Goal: Transaction & Acquisition: Purchase product/service

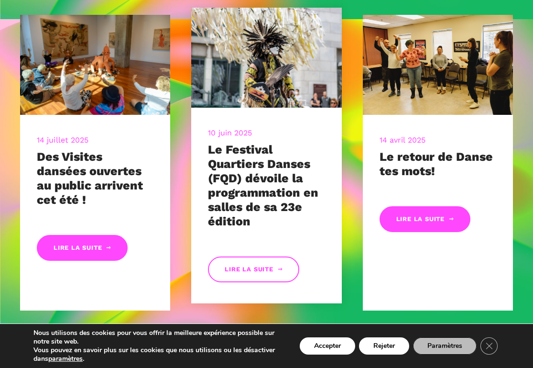
scroll to position [414, 0]
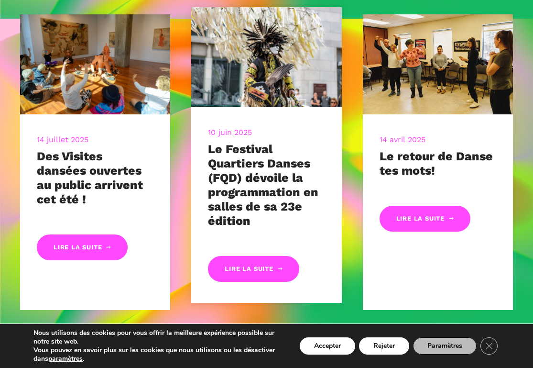
click at [244, 254] on div "Lire la suite" at bounding box center [266, 261] width 117 height 42
click at [249, 274] on link "Lire la suite" at bounding box center [253, 269] width 91 height 26
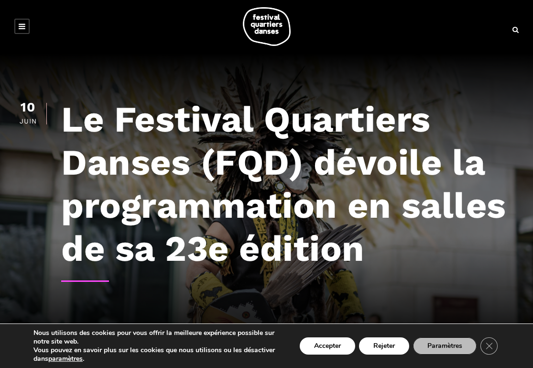
click at [25, 23] on link at bounding box center [21, 26] width 15 height 15
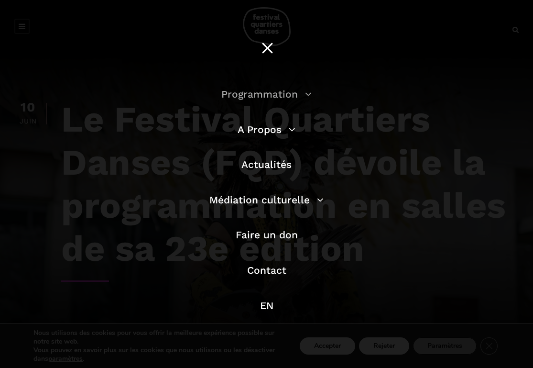
click at [272, 98] on link "Programmation" at bounding box center [266, 94] width 90 height 12
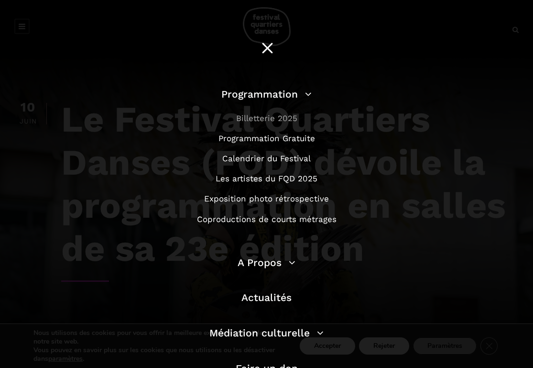
click at [272, 115] on link "Billetterie 2025" at bounding box center [266, 118] width 61 height 10
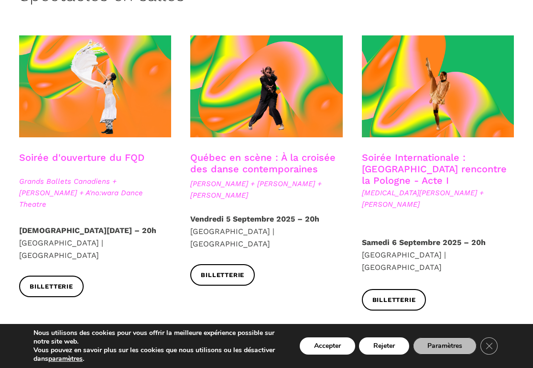
scroll to position [255, 0]
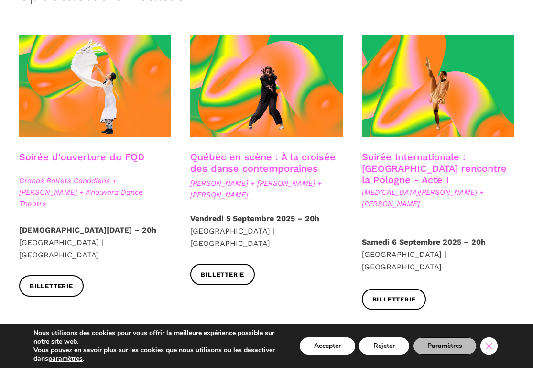
click at [492, 346] on icon "Close GDPR Cookie Banner" at bounding box center [489, 345] width 17 height 14
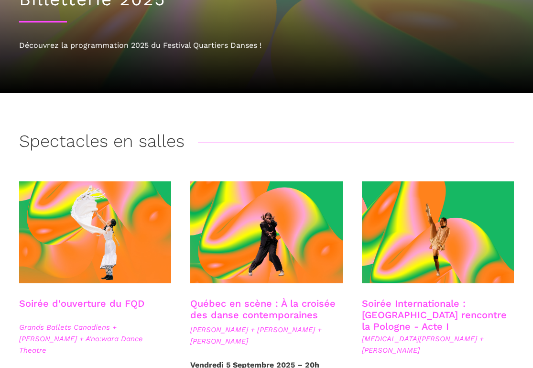
scroll to position [116, 0]
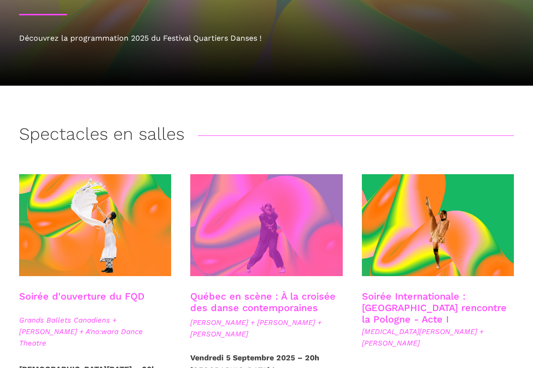
click at [265, 240] on span at bounding box center [266, 225] width 152 height 102
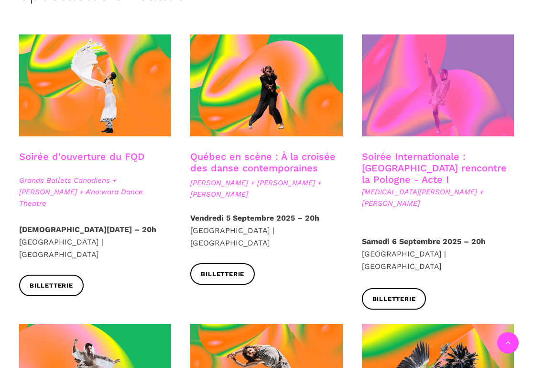
scroll to position [257, 0]
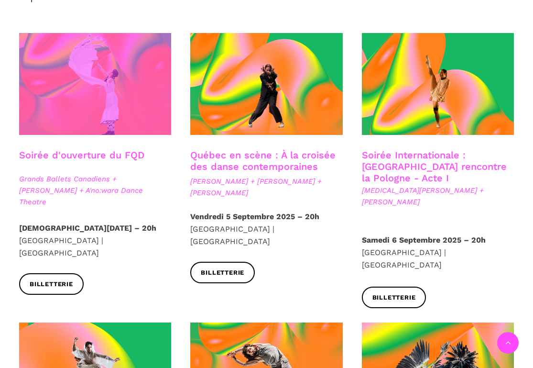
click at [143, 113] on span at bounding box center [95, 84] width 152 height 102
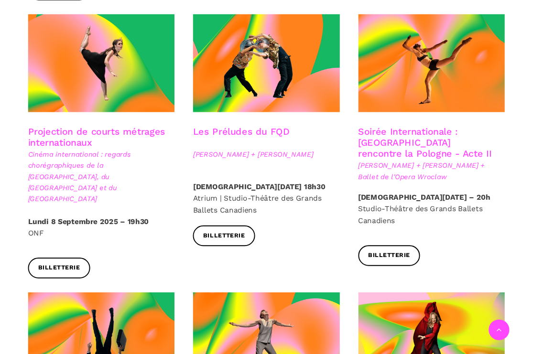
scroll to position [828, 0]
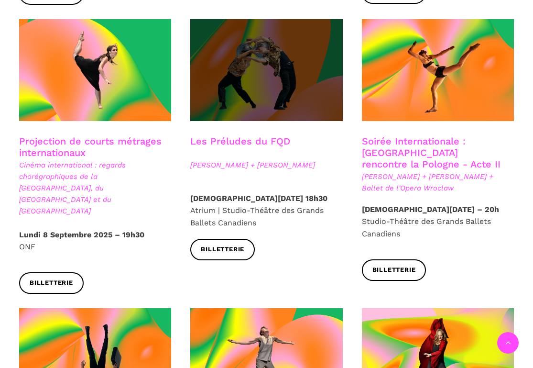
click at [295, 35] on span at bounding box center [266, 70] width 152 height 102
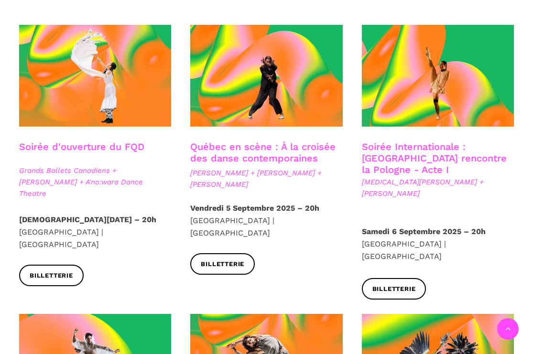
scroll to position [263, 0]
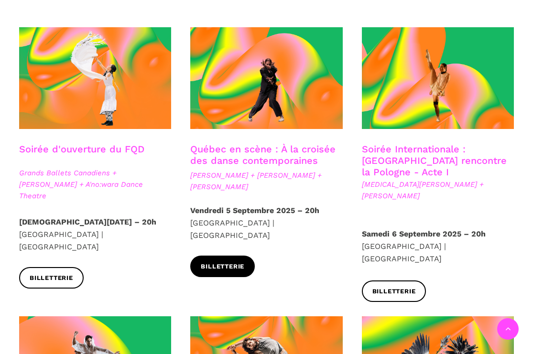
click at [235, 262] on span "Billetterie" at bounding box center [223, 267] width 44 height 10
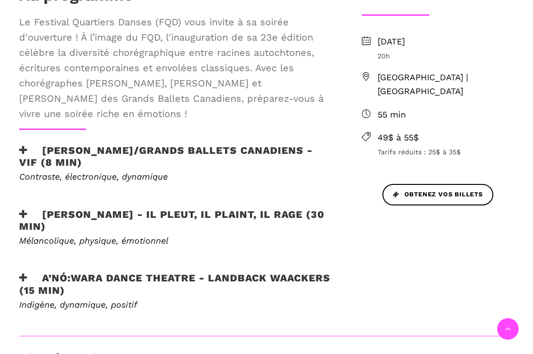
scroll to position [380, 0]
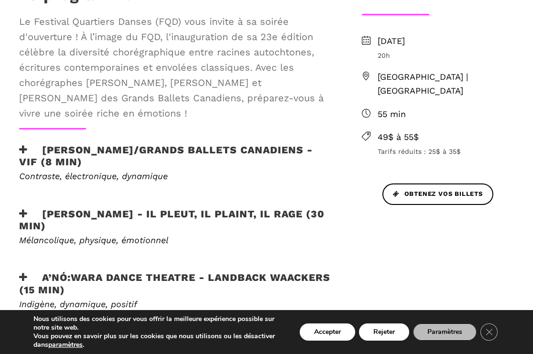
click at [219, 208] on h3 "[PERSON_NAME] - Il pleut, il plaint, il rage (30 min)" at bounding box center [175, 220] width 312 height 24
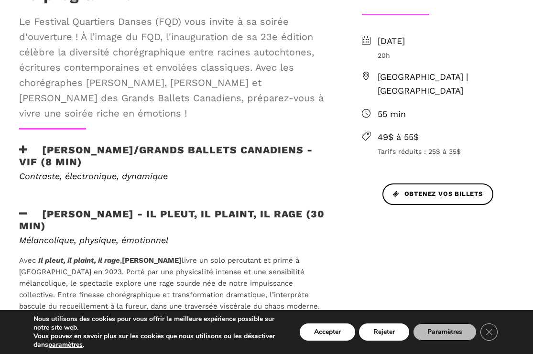
scroll to position [387, 0]
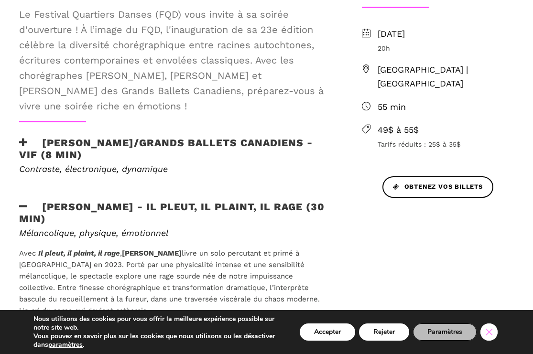
click at [492, 332] on icon "Close GDPR Cookie Banner" at bounding box center [489, 332] width 17 height 14
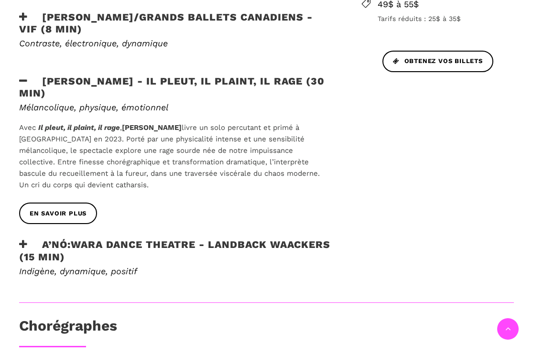
scroll to position [514, 0]
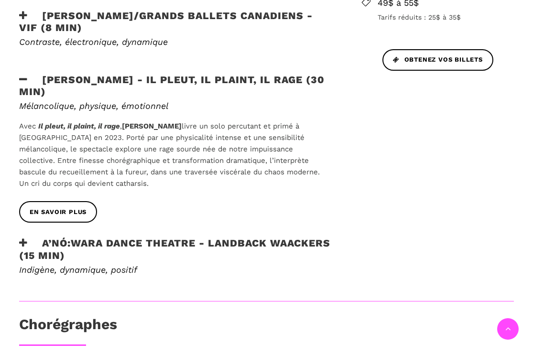
click at [227, 237] on div "A’nó:wara Dance Theatre - Landback Waackers (15 min)" at bounding box center [175, 250] width 331 height 27
click at [228, 237] on h3 "A’nó:wara Dance Theatre - Landback Waackers (15 min)" at bounding box center [175, 249] width 312 height 24
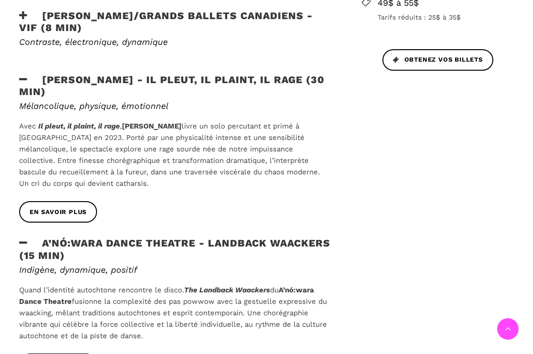
click at [228, 237] on h3 "A’nó:wara Dance Theatre - Landback Waackers (15 min)" at bounding box center [175, 249] width 312 height 24
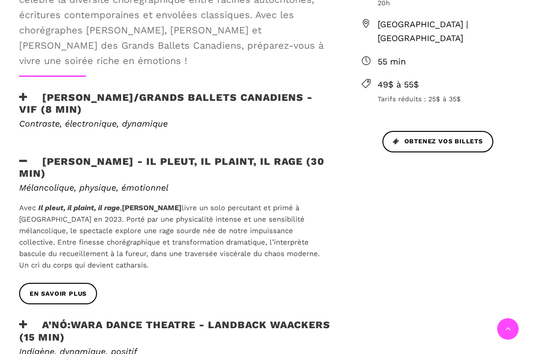
scroll to position [430, 0]
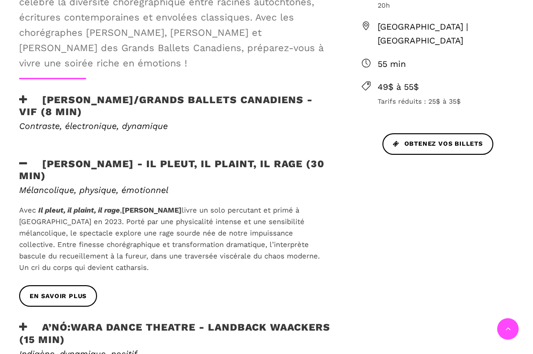
click at [215, 94] on h3 "Etienne Delorme/Grands Ballets Canadiens - Vif (8 min)" at bounding box center [175, 106] width 312 height 24
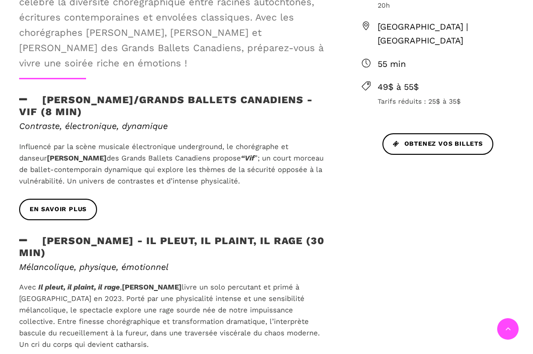
click at [212, 94] on h3 "Etienne Delorme/Grands Ballets Canadiens - Vif (8 min)" at bounding box center [175, 106] width 312 height 24
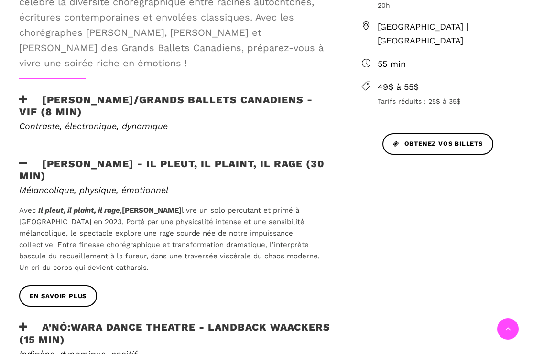
click at [212, 94] on h3 "Etienne Delorme/Grands Ballets Canadiens - Vif (8 min)" at bounding box center [175, 106] width 312 height 24
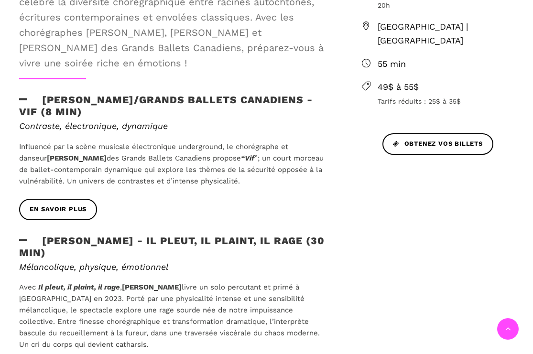
click at [240, 94] on h3 "Etienne Delorme/Grands Ballets Canadiens - Vif (8 min)" at bounding box center [175, 106] width 312 height 24
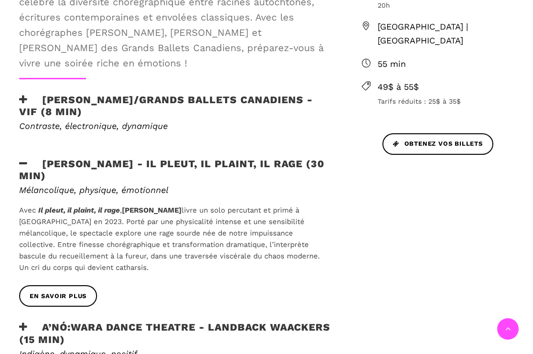
click at [232, 158] on h3 "Charles Brecard - Il pleut, il plaint, il rage (30 min)" at bounding box center [175, 170] width 312 height 24
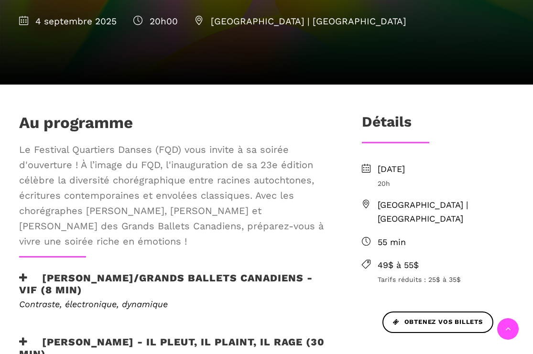
scroll to position [249, 0]
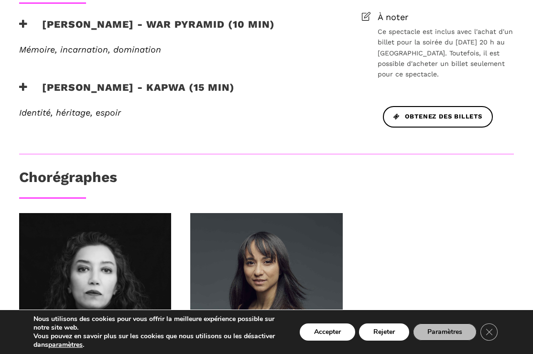
scroll to position [463, 0]
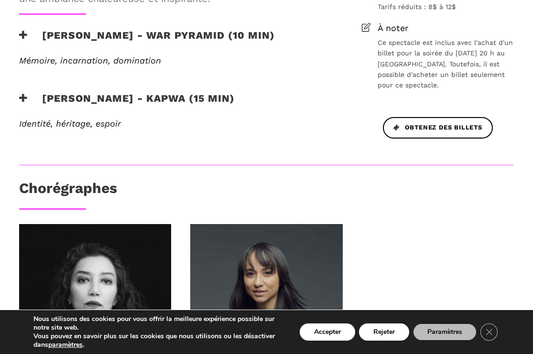
click at [226, 104] on h3 "[PERSON_NAME] - Kapwa (15 min)" at bounding box center [127, 104] width 216 height 24
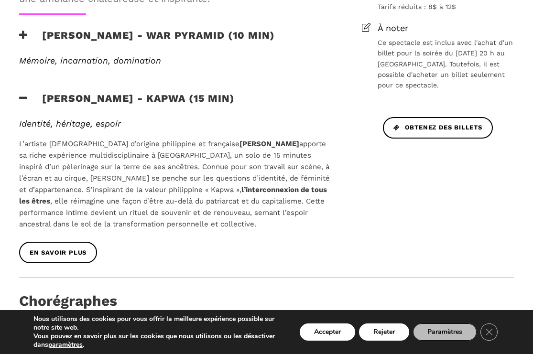
click at [221, 61] on h6 "Mémoire, incarnation, domination" at bounding box center [175, 60] width 312 height 11
click at [213, 43] on h3 "[PERSON_NAME] - War Pyramid (10 min)" at bounding box center [147, 41] width 256 height 24
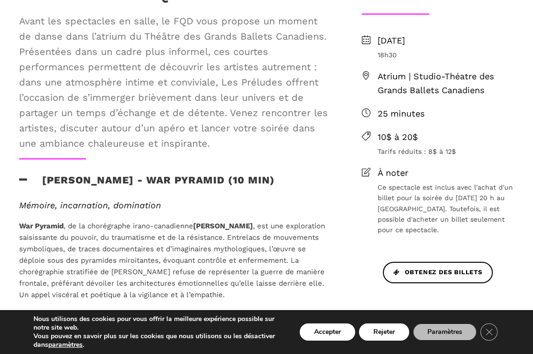
scroll to position [137, 0]
